Goal: Task Accomplishment & Management: Use online tool/utility

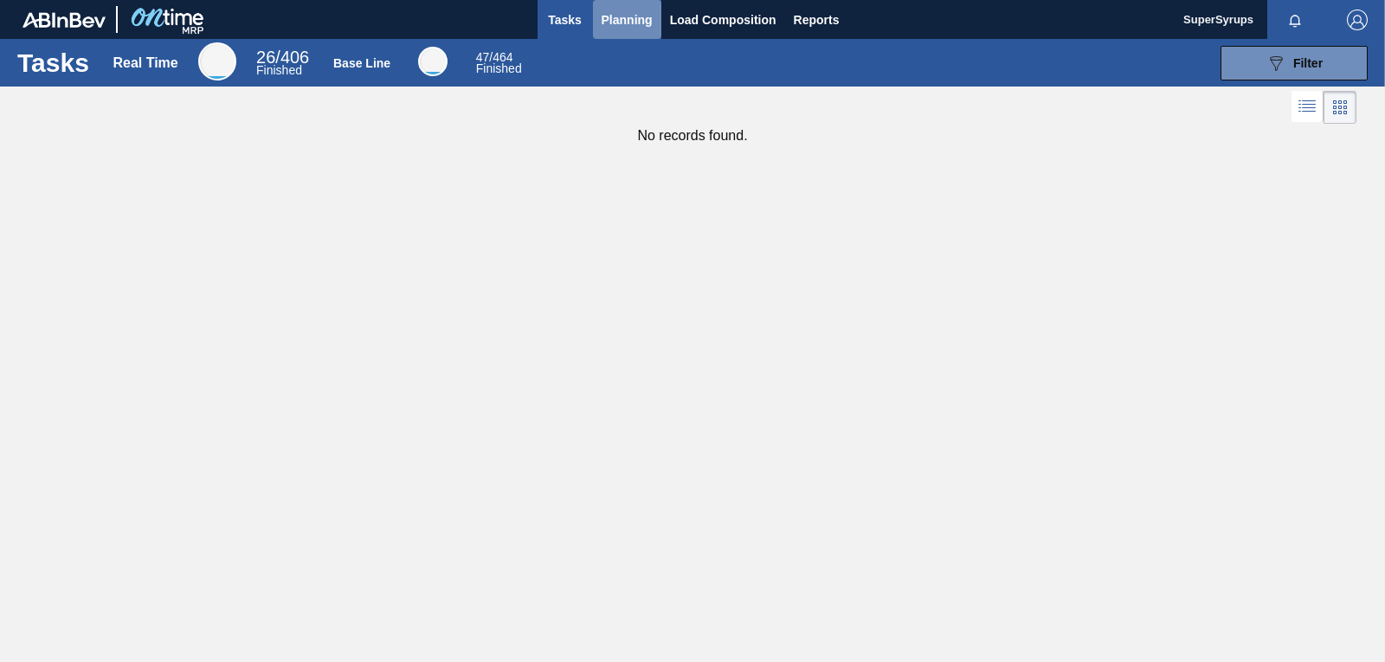
click at [642, 20] on span "Planning" at bounding box center [627, 20] width 51 height 21
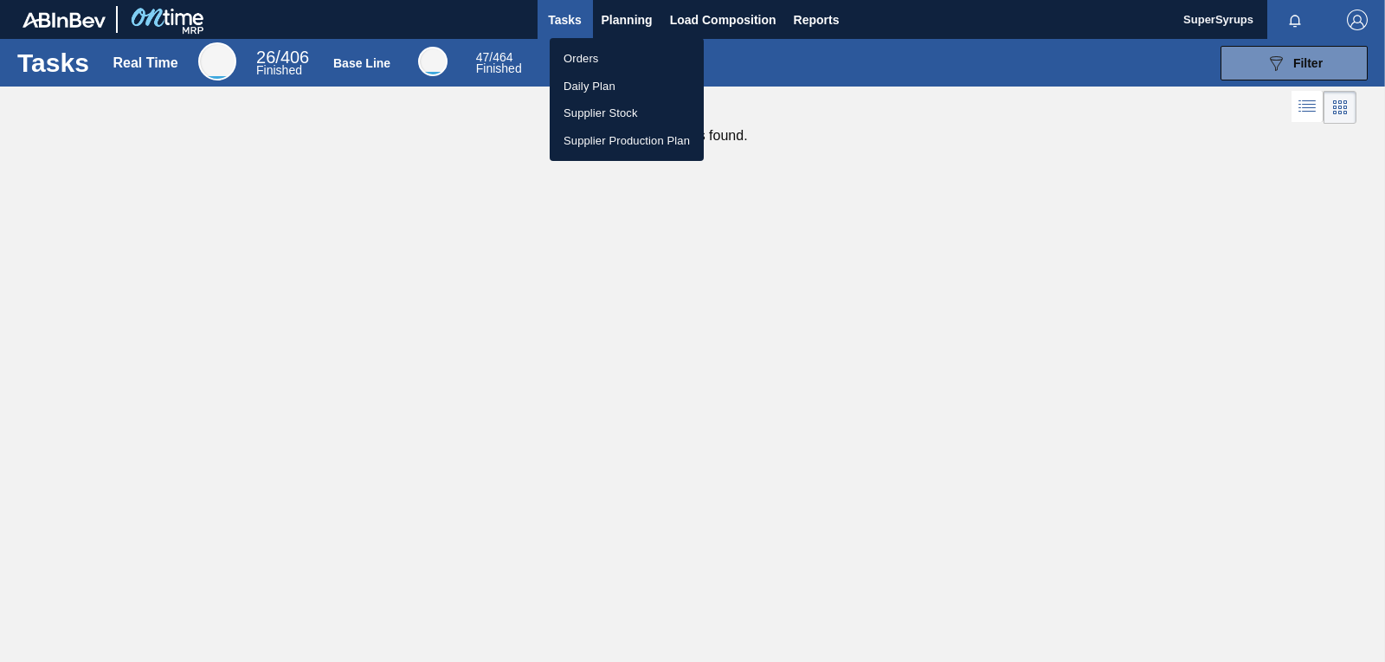
click at [624, 61] on li "Orders" at bounding box center [627, 59] width 154 height 28
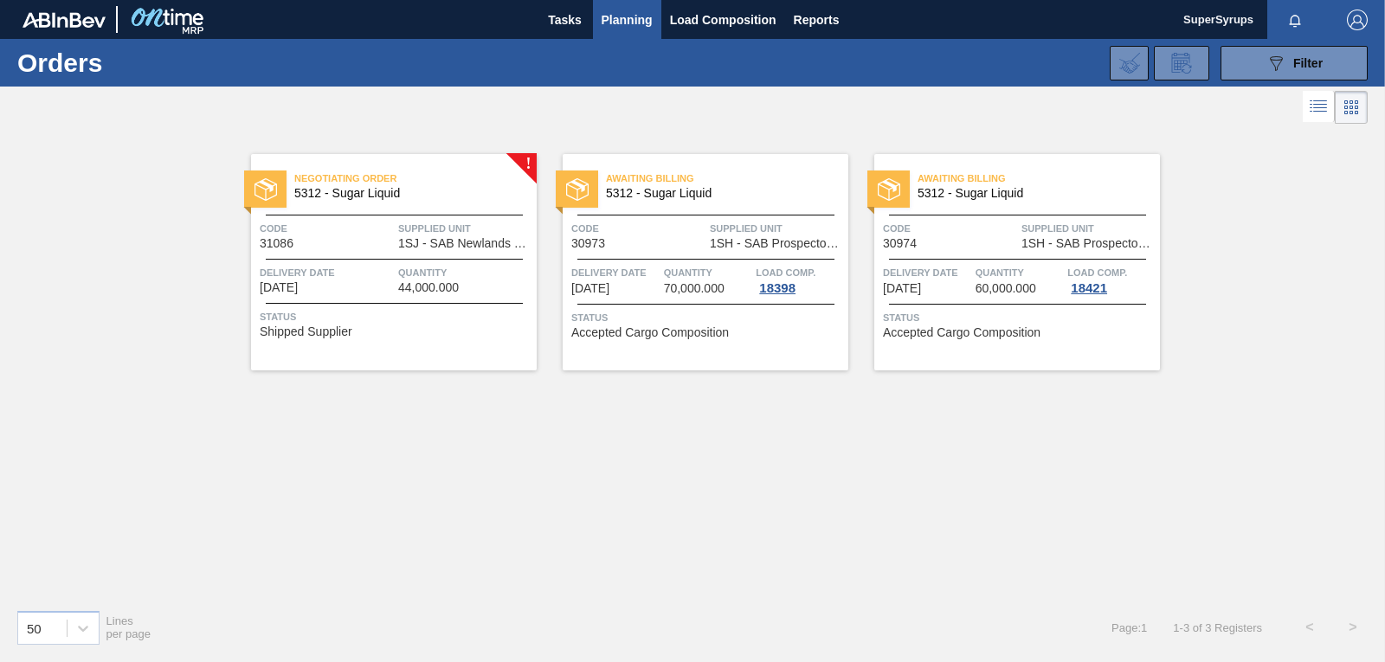
click at [406, 346] on div "Negotiating Order 5312 - Sugar Liquid Code 31086 Supplied Unit 1SJ - SAB Newlan…" at bounding box center [394, 262] width 286 height 216
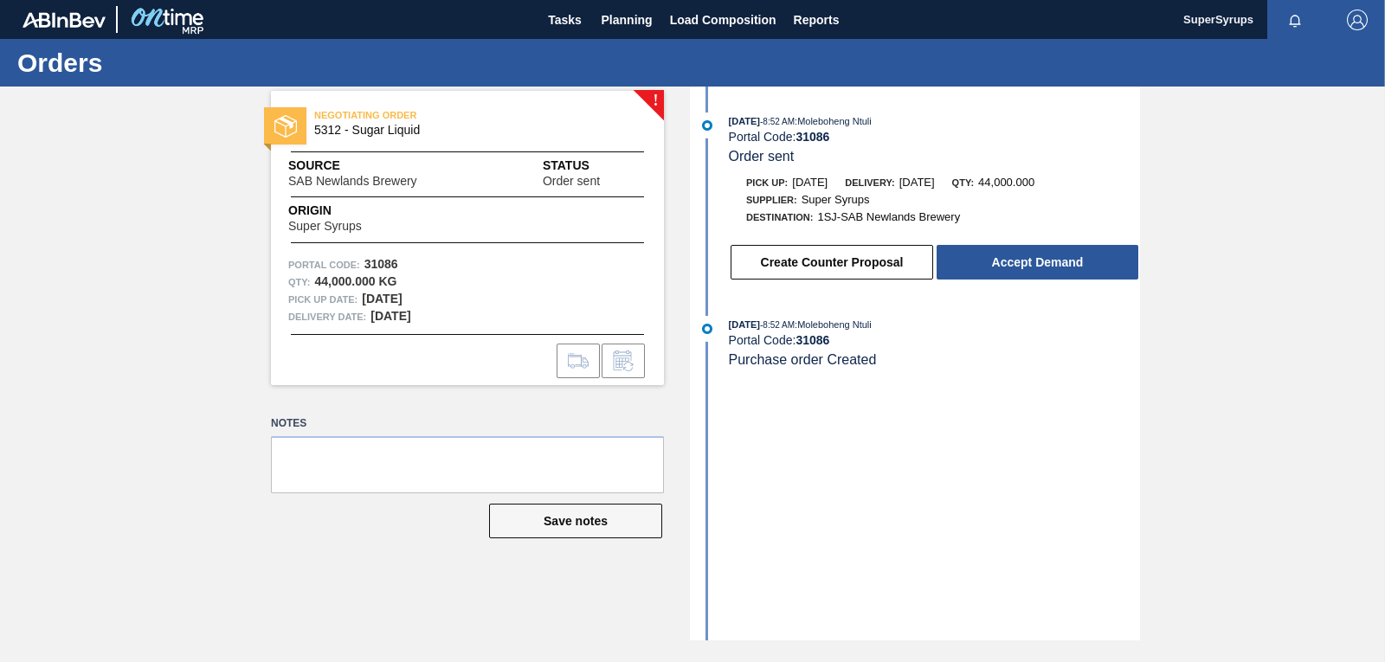
click at [989, 257] on button "Accept Demand" at bounding box center [1038, 262] width 202 height 35
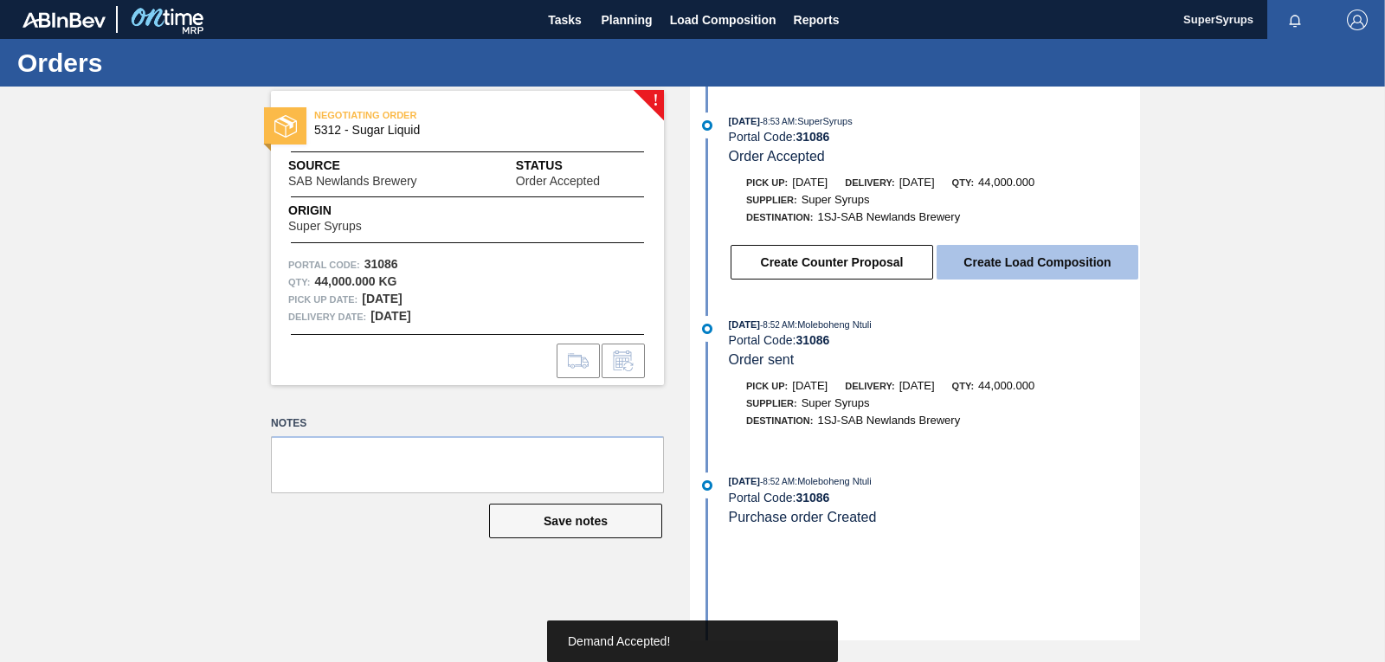
click at [1014, 277] on button "Create Load Composition" at bounding box center [1038, 262] width 202 height 35
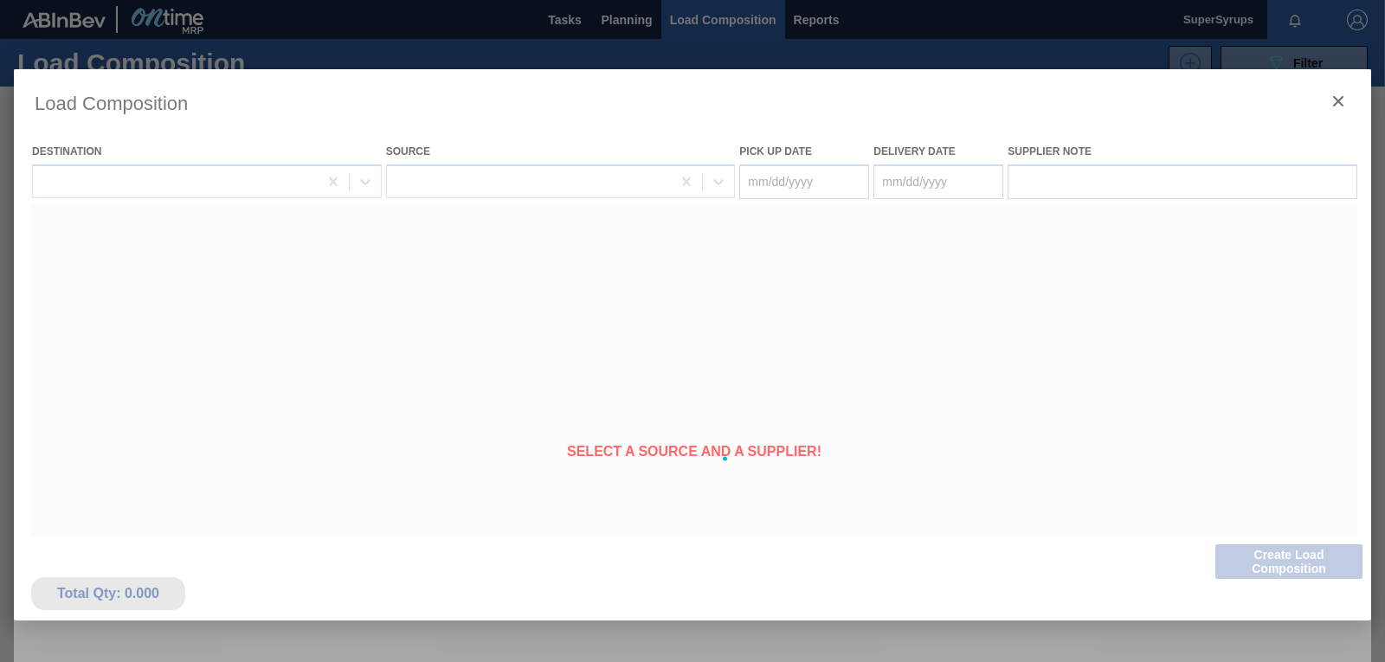
type Date "[DATE]"
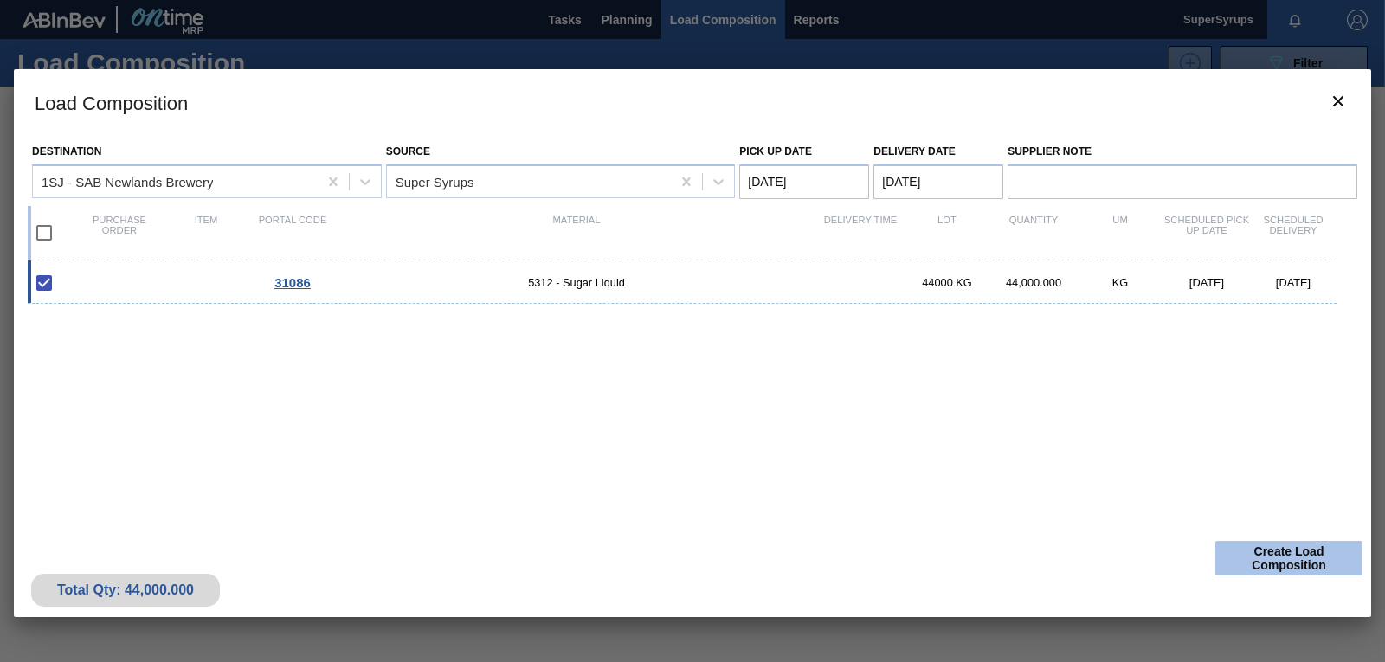
click at [1290, 559] on button "Create Load Composition" at bounding box center [1289, 558] width 147 height 35
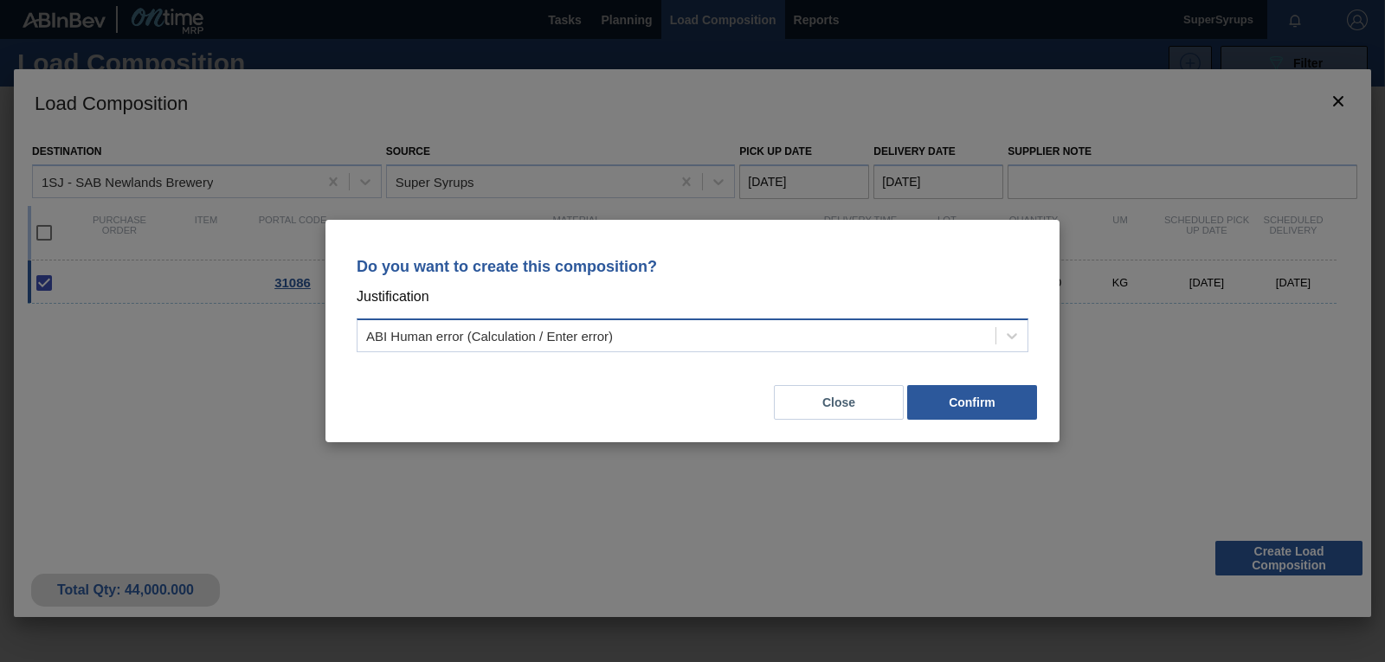
click at [931, 335] on div "ABI Human error (Calculation / Enter error)" at bounding box center [677, 336] width 638 height 25
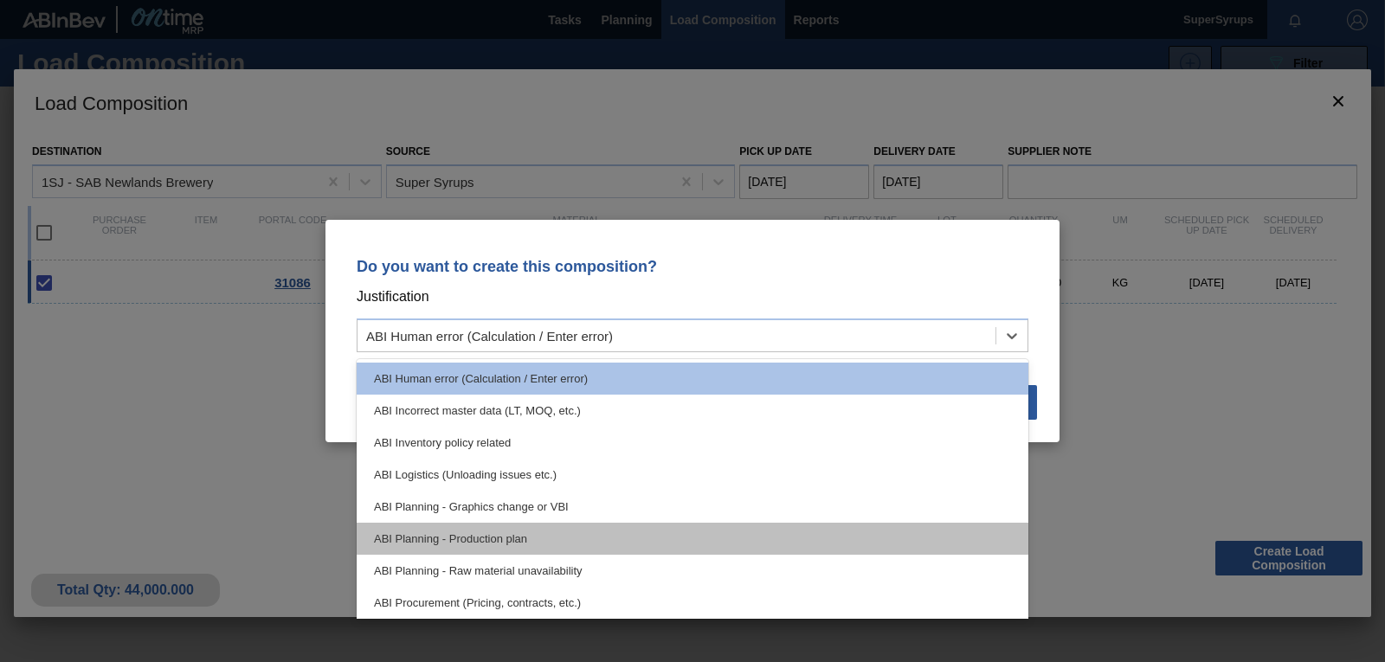
click at [641, 537] on div "ABI Planning - Production plan" at bounding box center [693, 539] width 672 height 32
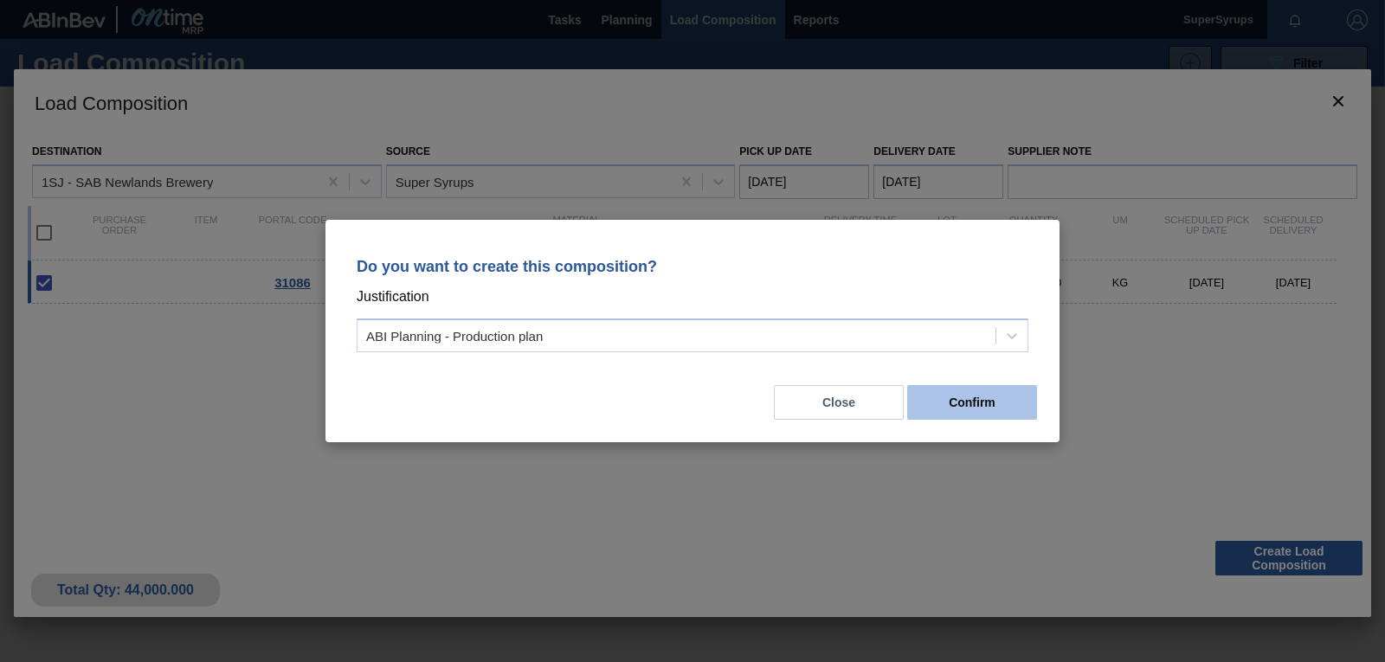
click at [957, 414] on button "Confirm" at bounding box center [972, 402] width 130 height 35
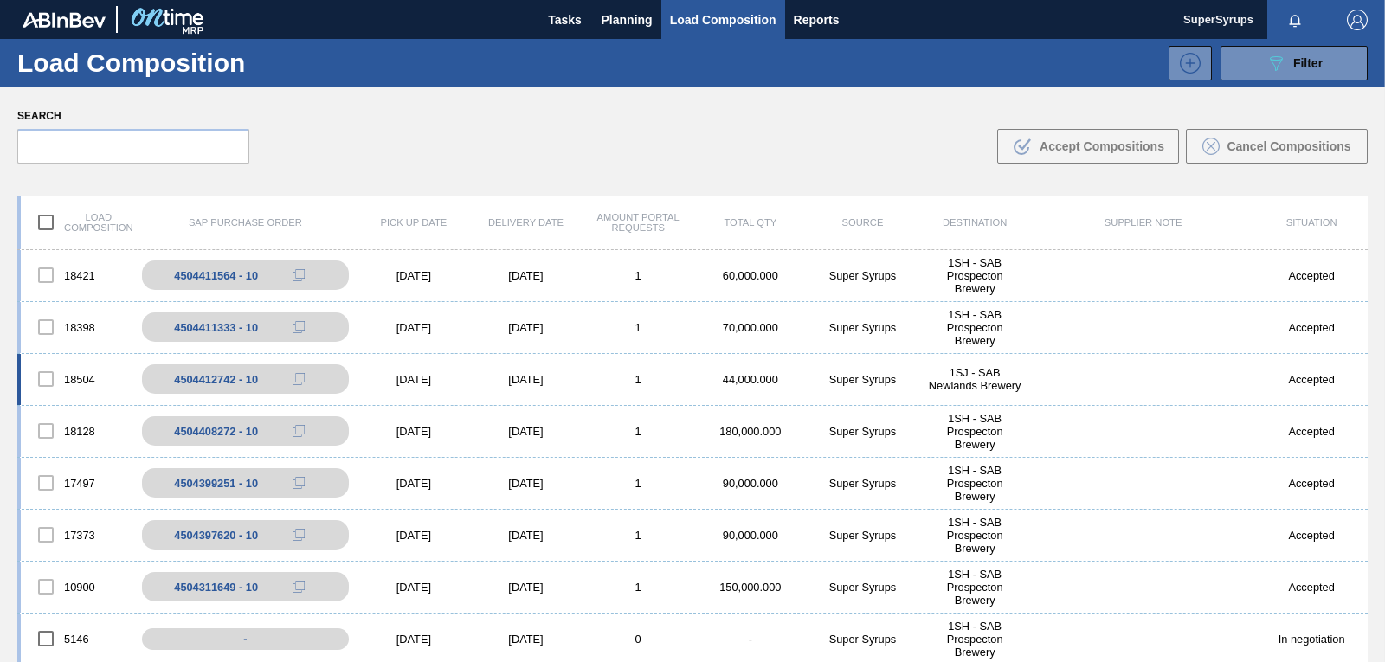
click at [750, 381] on div "44,000.000" at bounding box center [750, 379] width 113 height 13
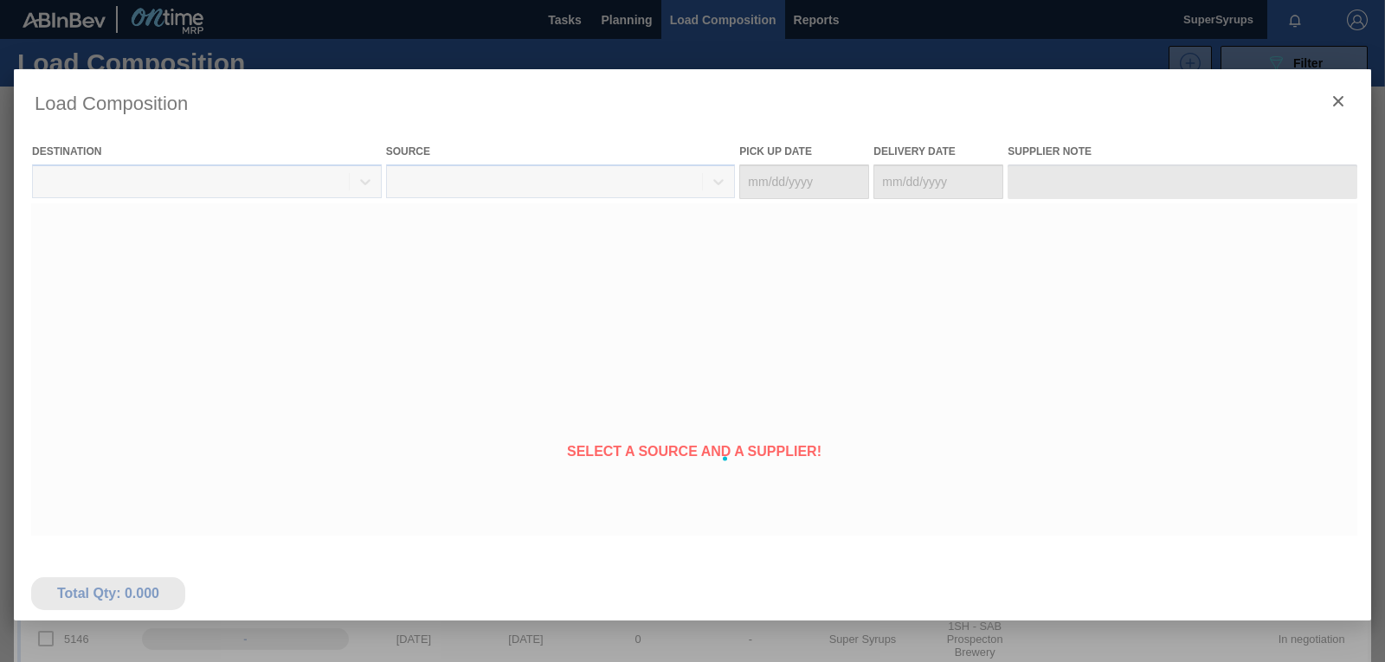
type Date "[DATE]"
